Goal: Information Seeking & Learning: Check status

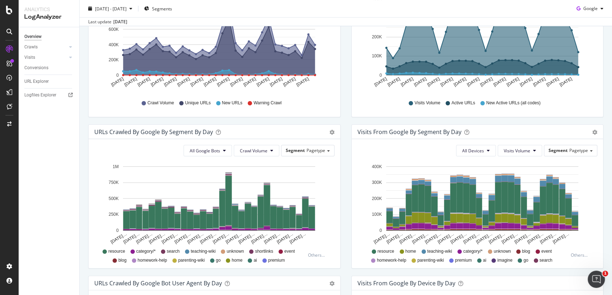
scroll to position [146, 0]
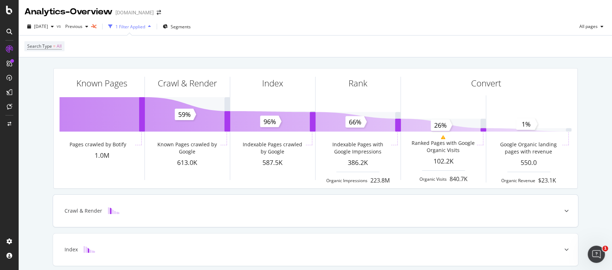
click at [560, 210] on div at bounding box center [566, 211] width 23 height 32
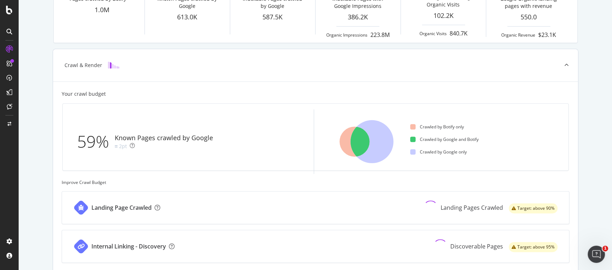
scroll to position [136, 0]
